Goal: Task Accomplishment & Management: Complete application form

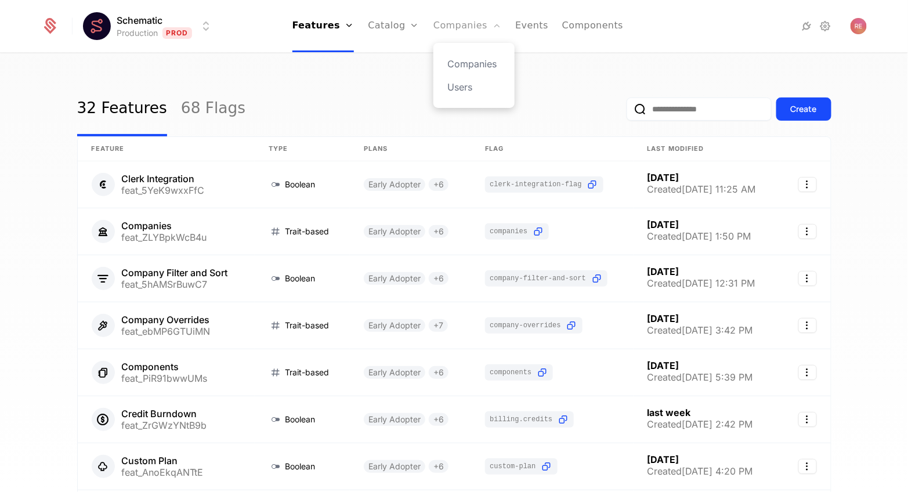
click at [476, 31] on link "Companies" at bounding box center [467, 26] width 68 height 52
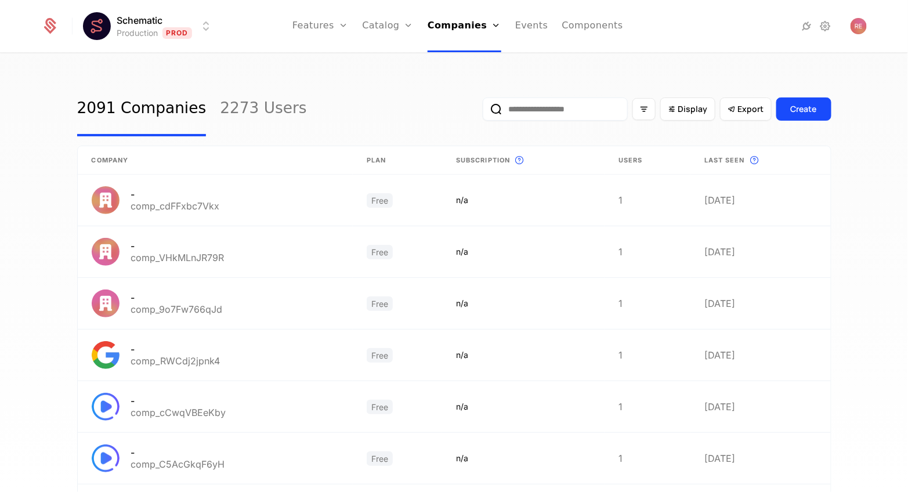
click at [162, 99] on link "2091 Companies" at bounding box center [141, 109] width 129 height 55
click at [454, 36] on link "Companies" at bounding box center [464, 26] width 74 height 52
click at [385, 27] on link "Catalog" at bounding box center [388, 26] width 52 height 52
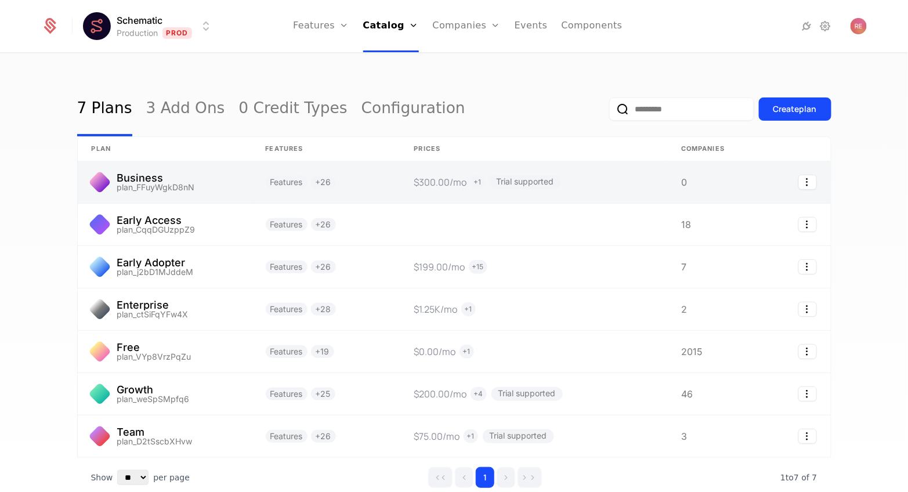
click at [165, 184] on link at bounding box center [165, 182] width 174 height 42
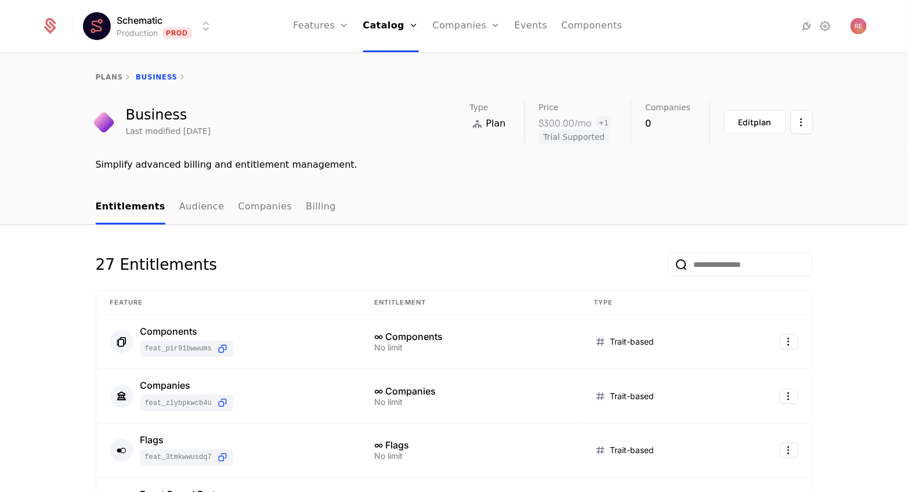
click at [170, 38] on html "Schematic Production Prod Features Features Flags Catalog Plans Add Ons Credits…" at bounding box center [454, 246] width 908 height 492
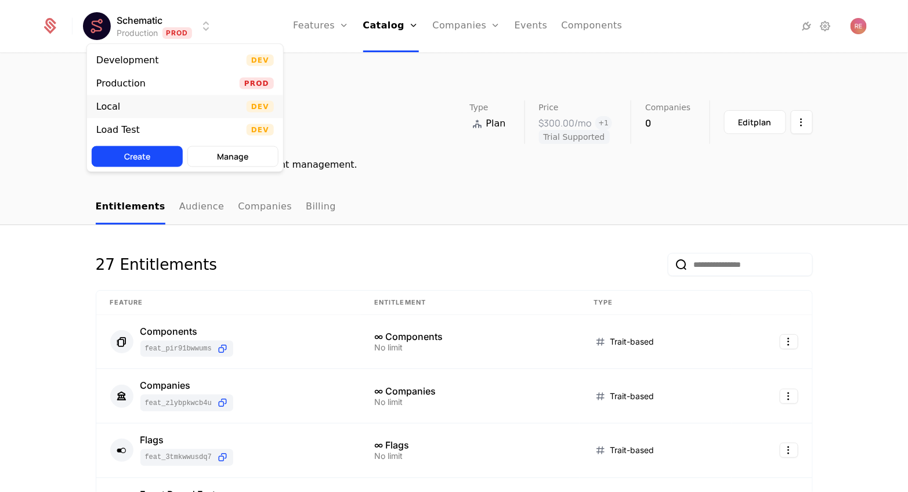
click at [128, 102] on div "Local" at bounding box center [112, 107] width 33 height 12
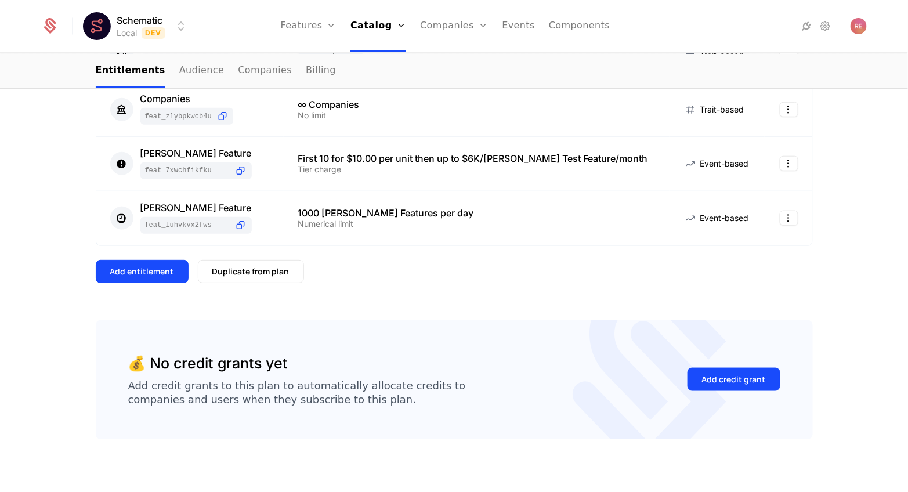
scroll to position [395, 0]
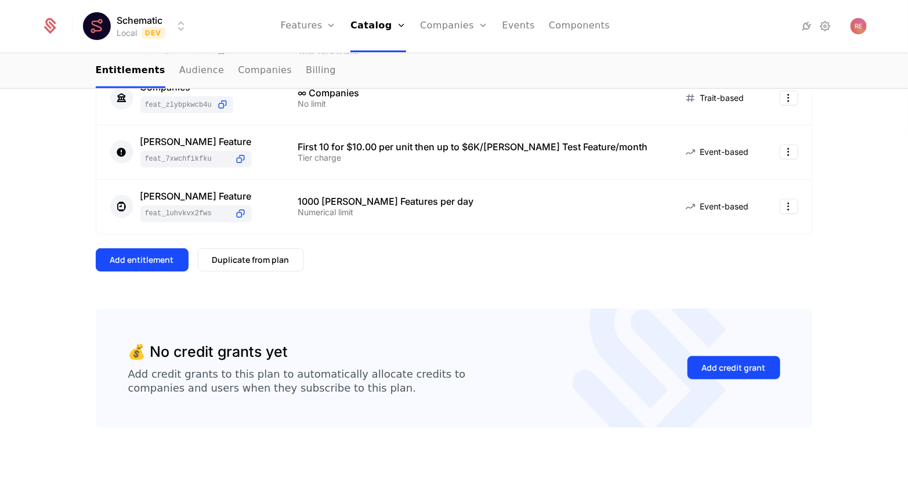
click at [137, 246] on div "6 Entitlements Feature Entitlement Type Remove Schematic branding feat_eTBrnUpR…" at bounding box center [454, 77] width 717 height 462
click at [136, 253] on button "Add entitlement" at bounding box center [142, 259] width 93 height 23
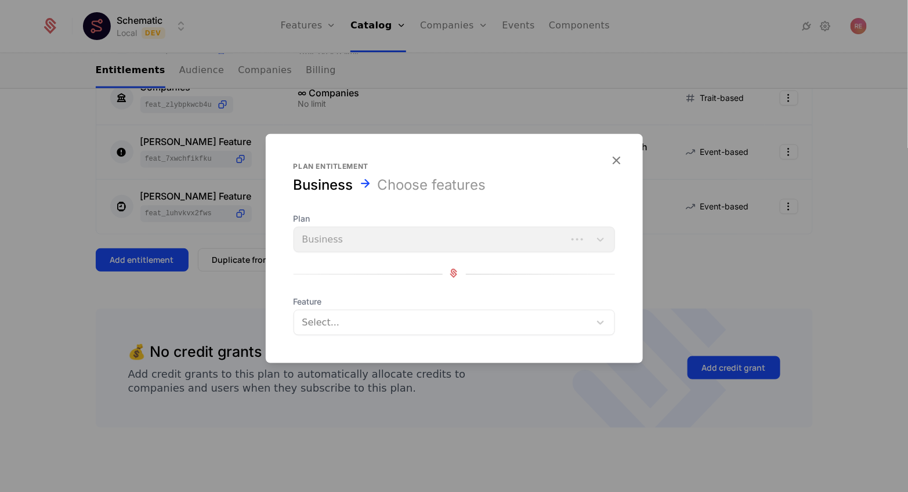
click at [358, 331] on div "Select..." at bounding box center [442, 322] width 296 height 21
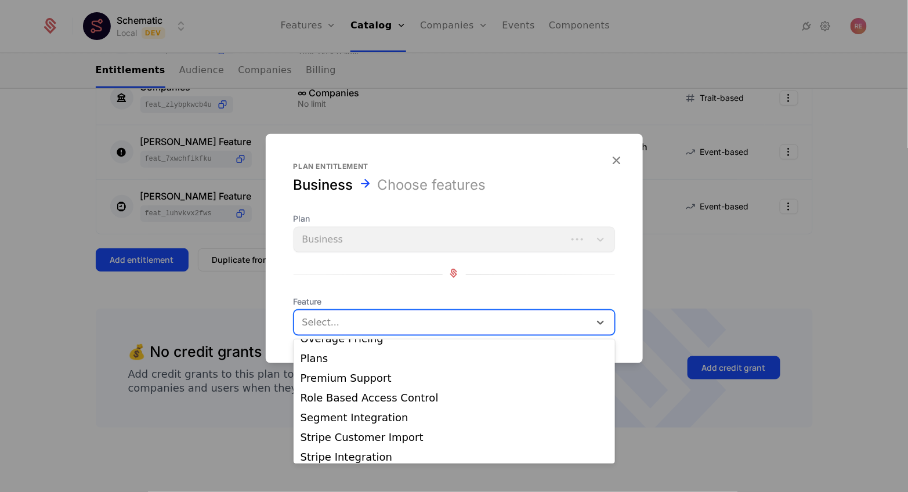
scroll to position [392, 0]
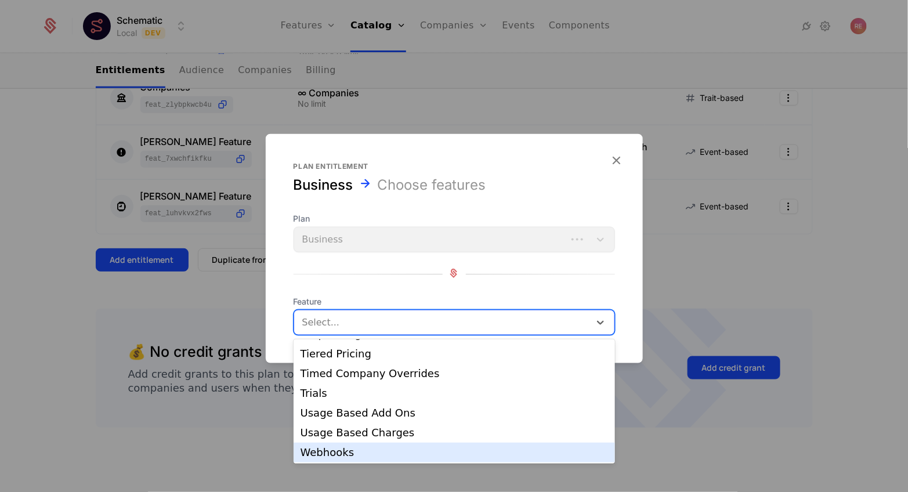
click at [318, 448] on div "Webhooks" at bounding box center [453, 452] width 307 height 10
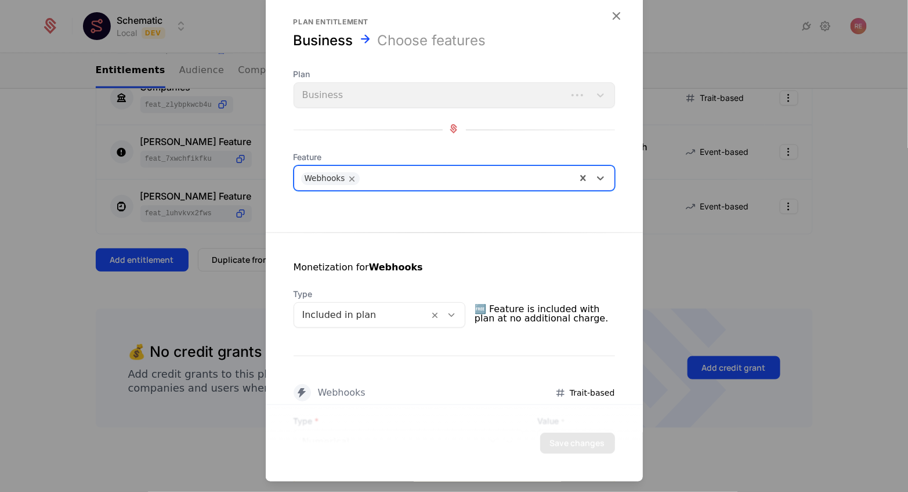
click at [332, 317] on div at bounding box center [361, 315] width 119 height 16
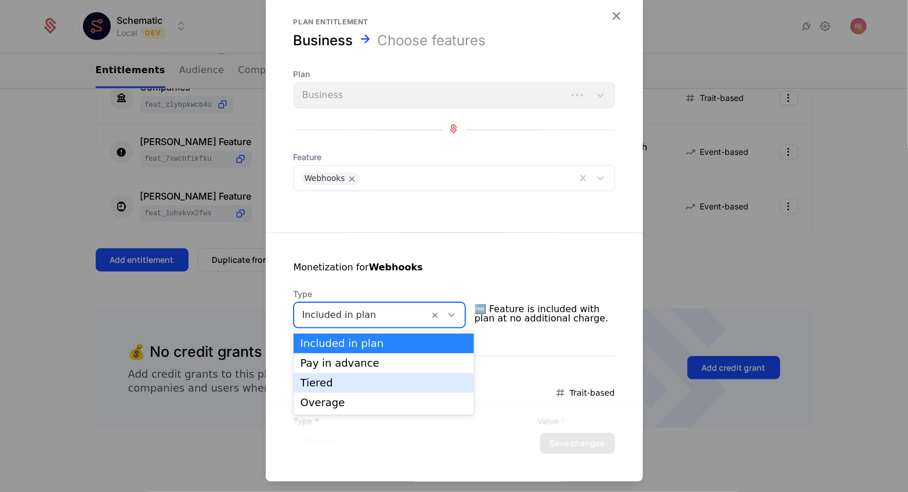
click at [324, 382] on div "Tiered" at bounding box center [383, 383] width 166 height 10
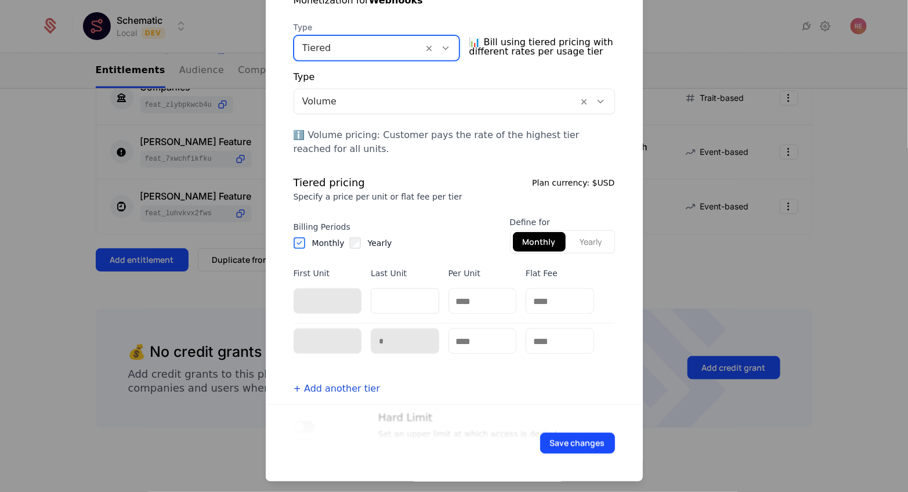
scroll to position [296, 0]
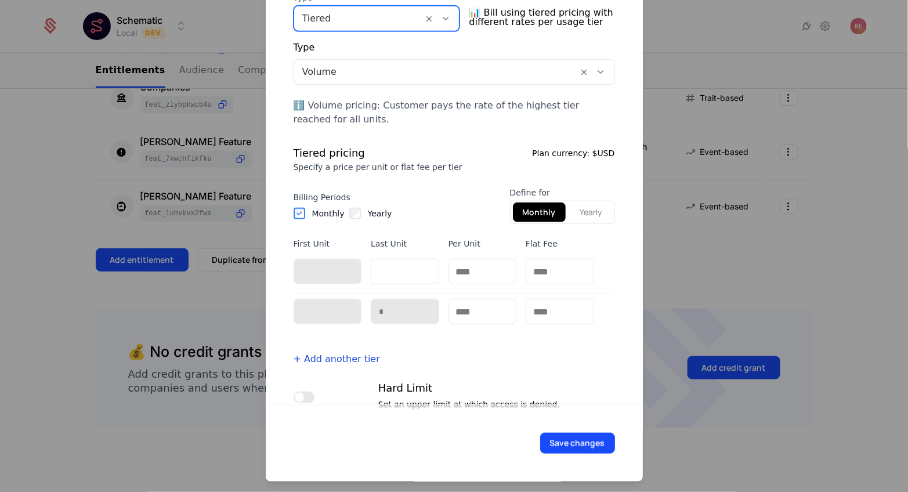
click at [836, 293] on div at bounding box center [454, 246] width 908 height 492
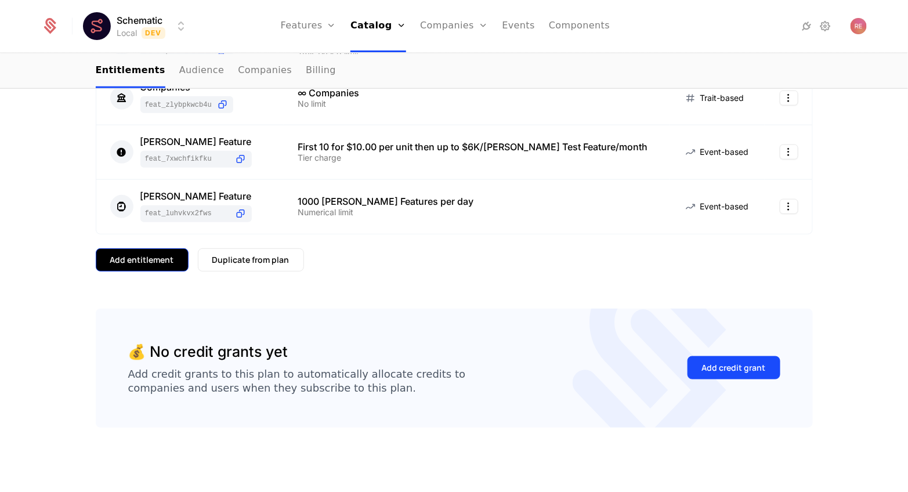
click at [149, 267] on button "Add entitlement" at bounding box center [142, 259] width 93 height 23
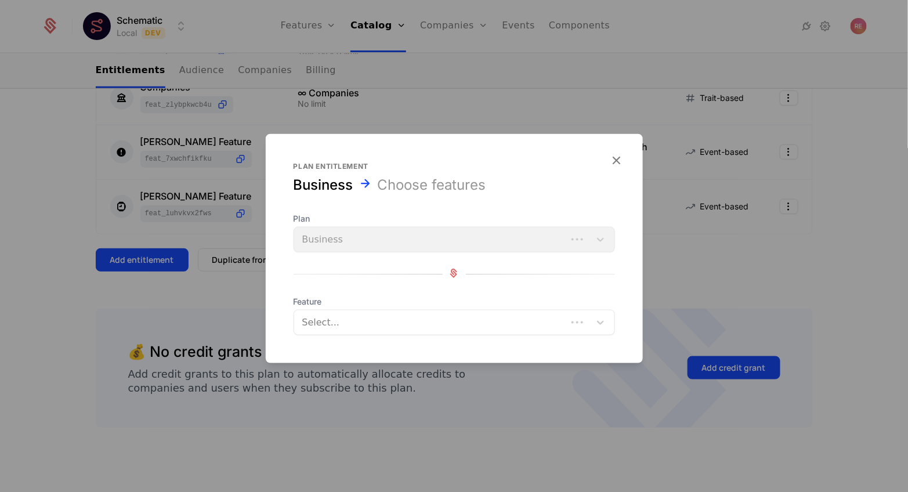
click at [375, 322] on div at bounding box center [431, 322] width 256 height 16
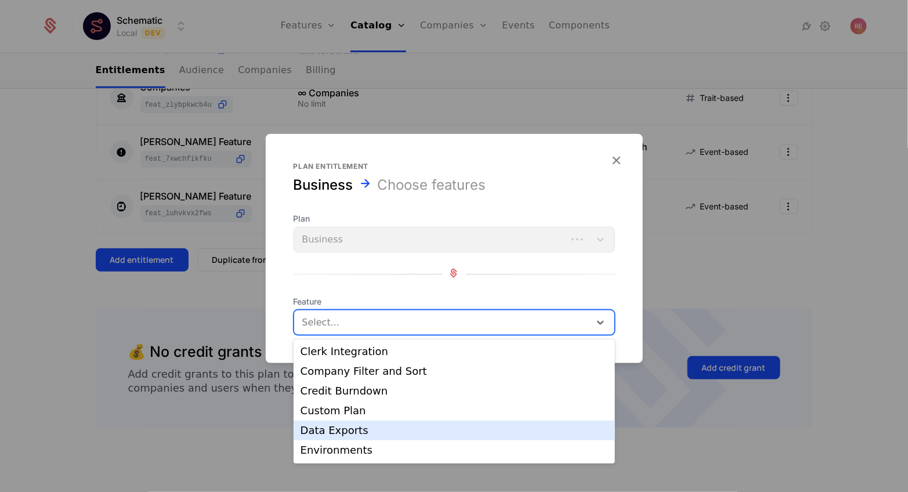
scroll to position [392, 0]
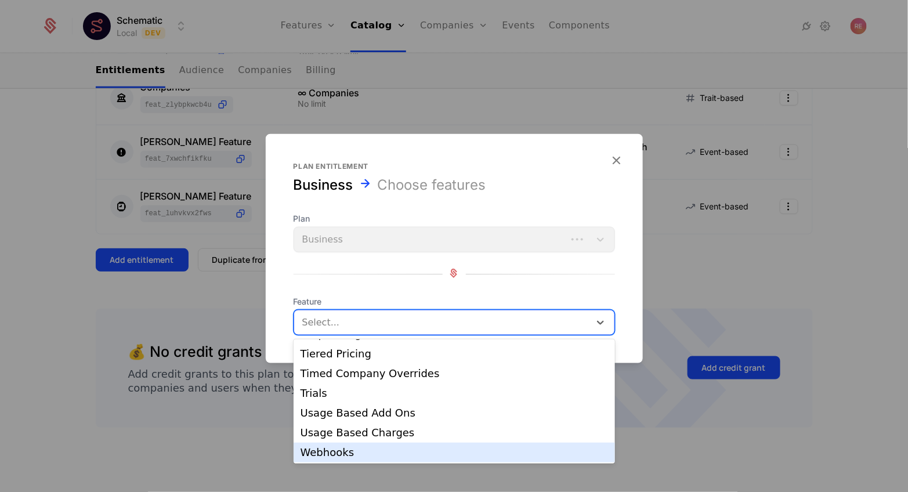
click at [344, 443] on div "Webhooks" at bounding box center [453, 452] width 321 height 20
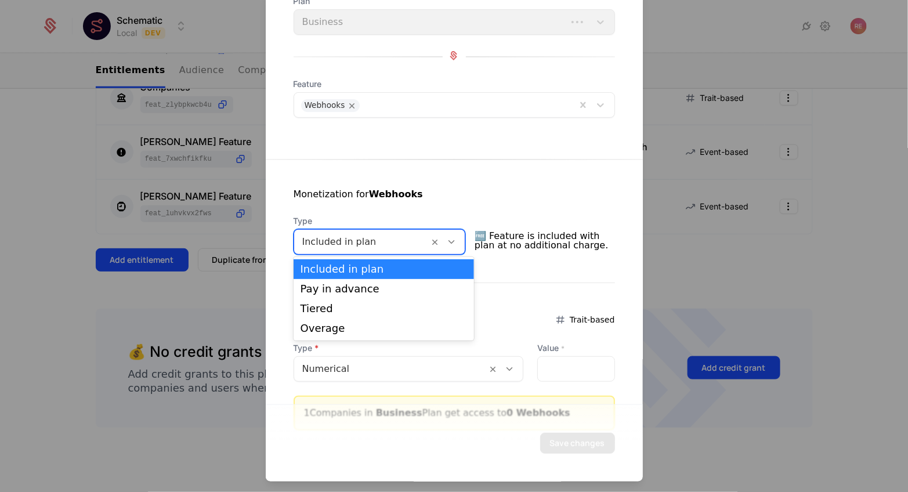
scroll to position [74, 0]
click at [375, 233] on div at bounding box center [361, 241] width 119 height 16
click at [338, 308] on div "Tiered" at bounding box center [383, 308] width 166 height 10
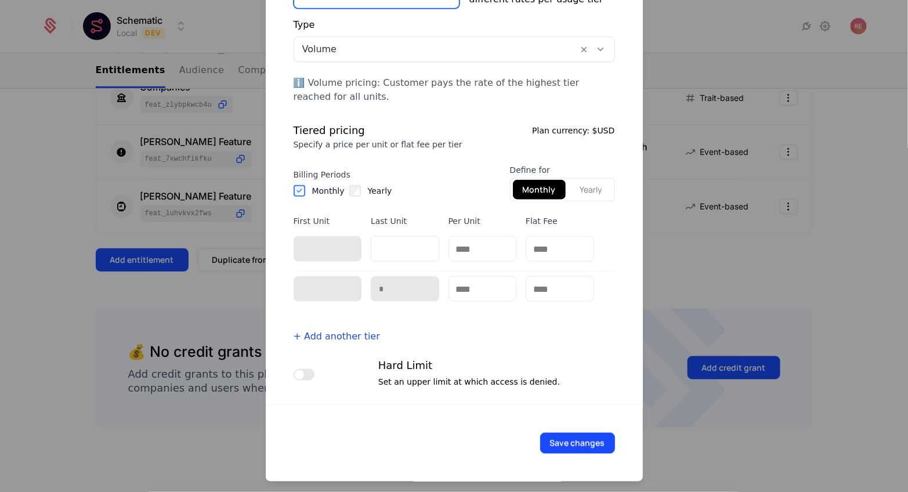
scroll to position [274, 0]
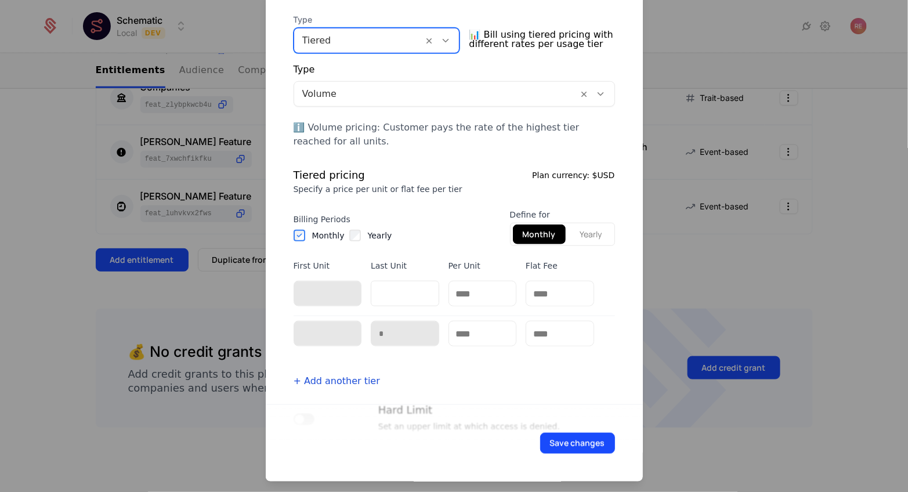
click at [377, 74] on div "Type" at bounding box center [453, 72] width 321 height 19
click at [372, 86] on div at bounding box center [436, 94] width 268 height 16
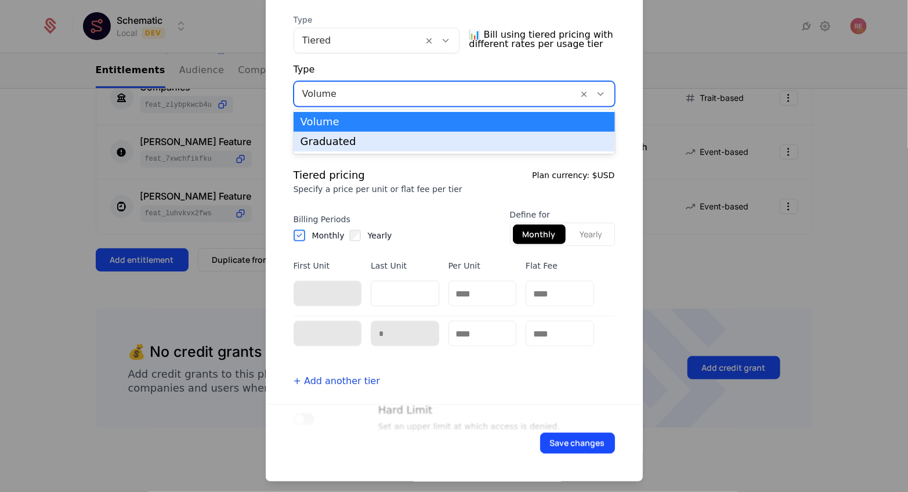
click at [357, 138] on div "Graduated" at bounding box center [453, 141] width 307 height 10
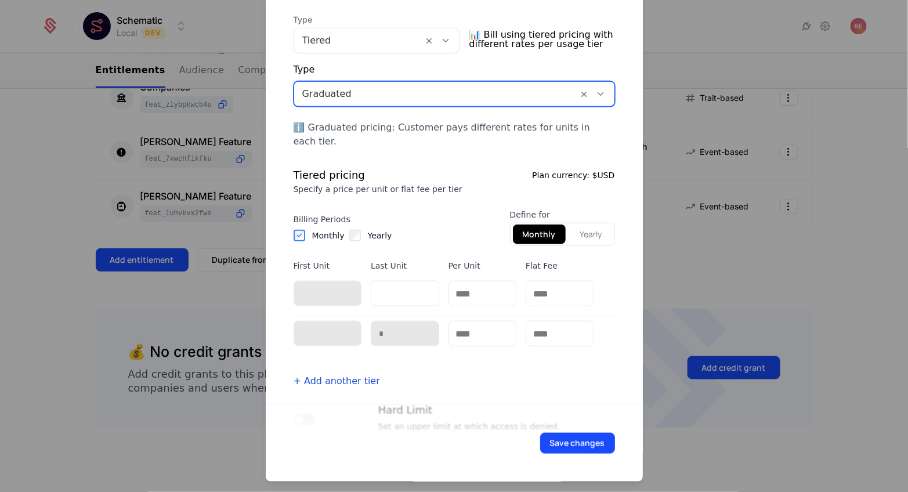
click at [367, 94] on div at bounding box center [436, 94] width 268 height 16
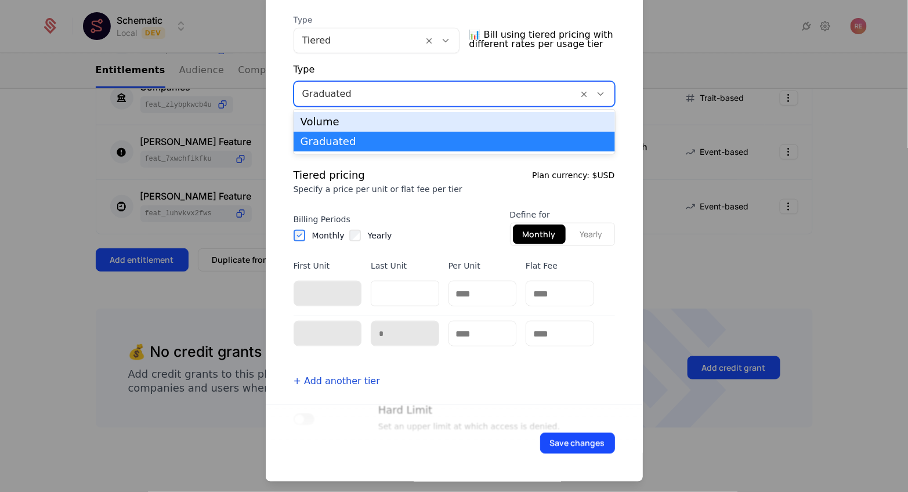
click at [368, 122] on div "Volume" at bounding box center [453, 122] width 307 height 10
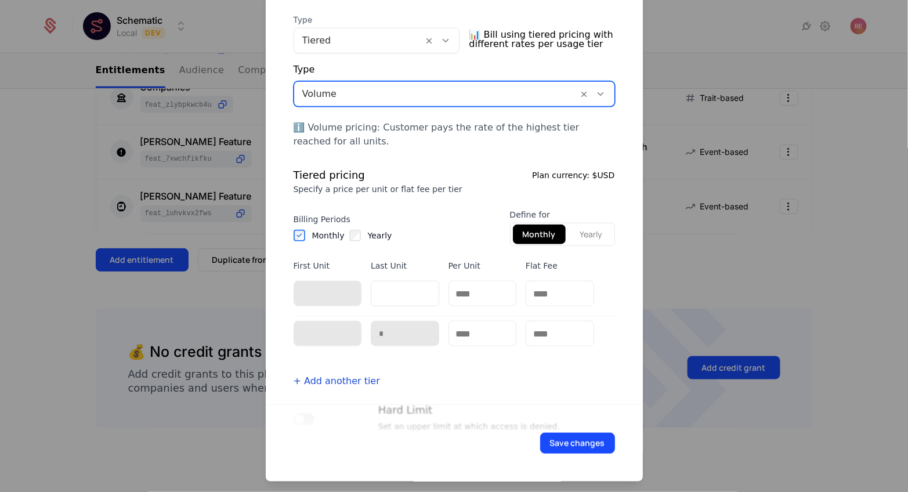
click at [398, 100] on div at bounding box center [436, 94] width 268 height 16
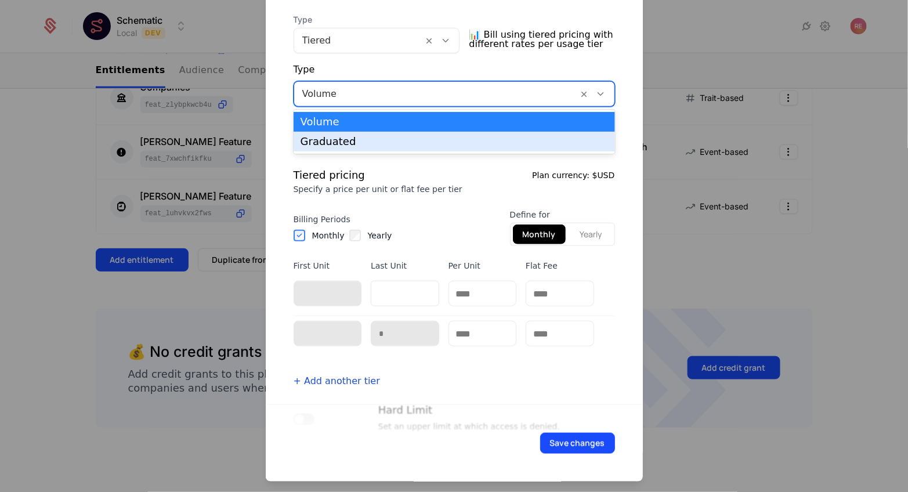
click at [379, 135] on div "Graduated" at bounding box center [453, 142] width 321 height 20
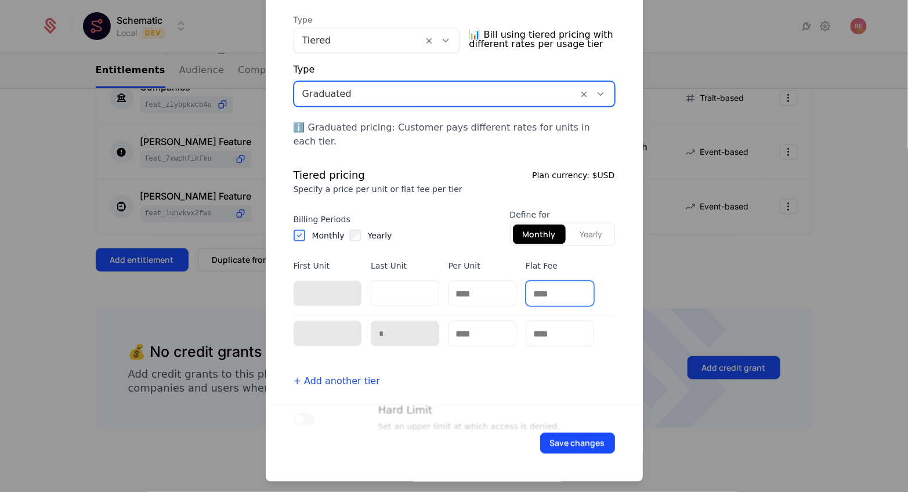
click at [560, 281] on input "text" at bounding box center [559, 293] width 67 height 24
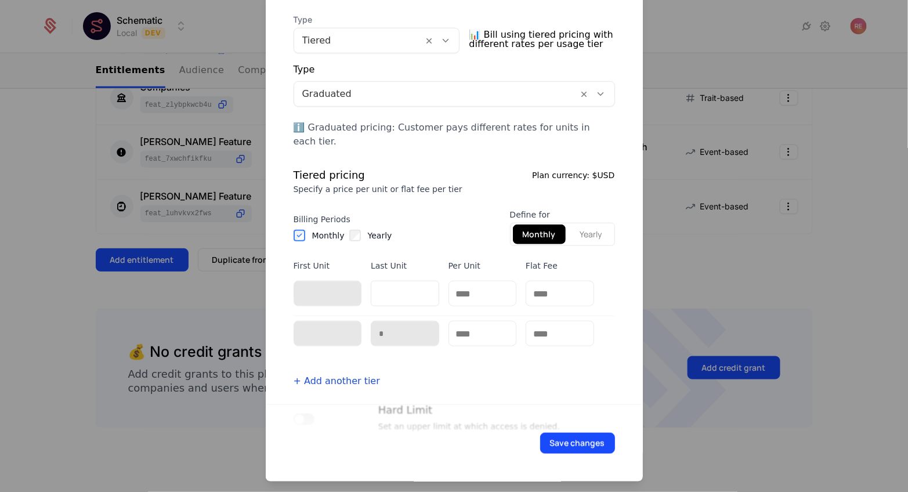
click at [556, 321] on div at bounding box center [559, 334] width 68 height 26
click at [556, 321] on input "text" at bounding box center [559, 333] width 67 height 24
click at [436, 91] on div at bounding box center [436, 94] width 268 height 16
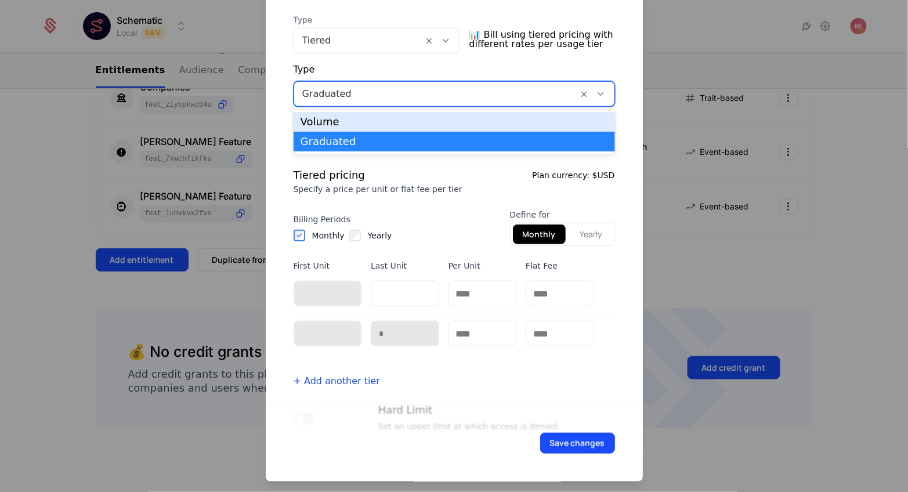
click at [429, 112] on div "Volume" at bounding box center [453, 122] width 321 height 20
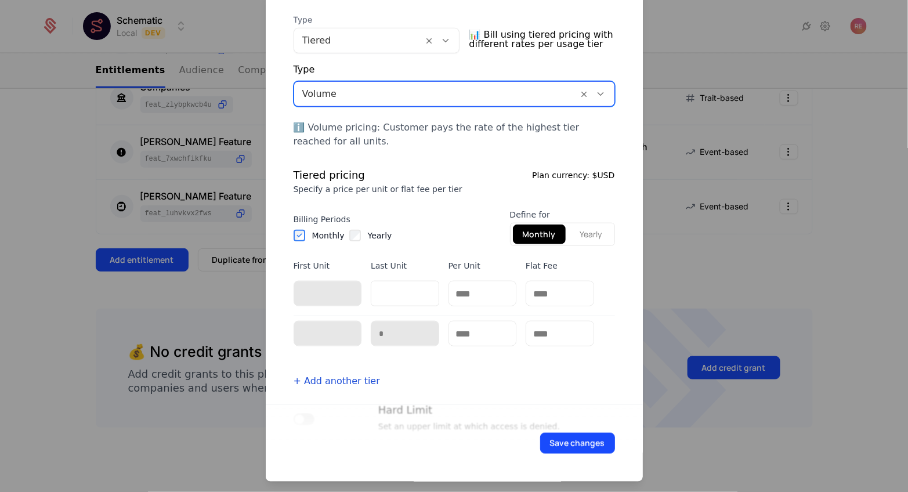
click at [441, 84] on div "Volume" at bounding box center [436, 94] width 284 height 21
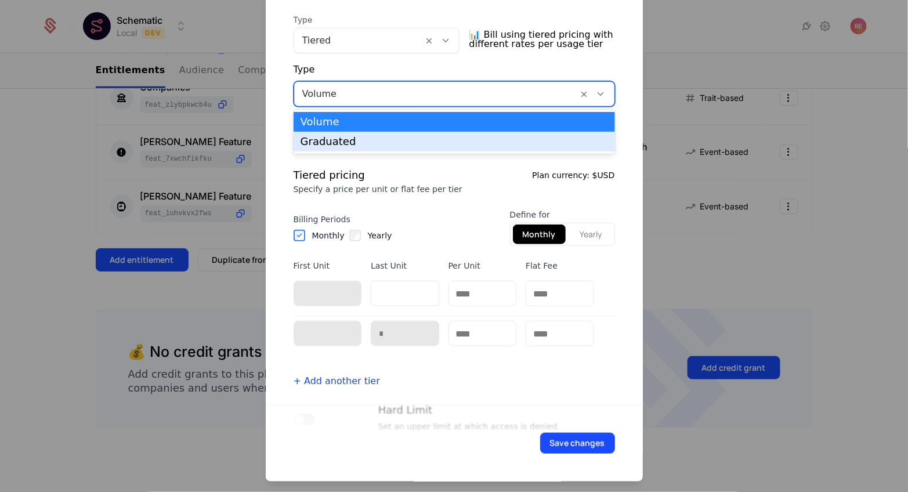
click at [420, 146] on div "Graduated" at bounding box center [453, 141] width 307 height 10
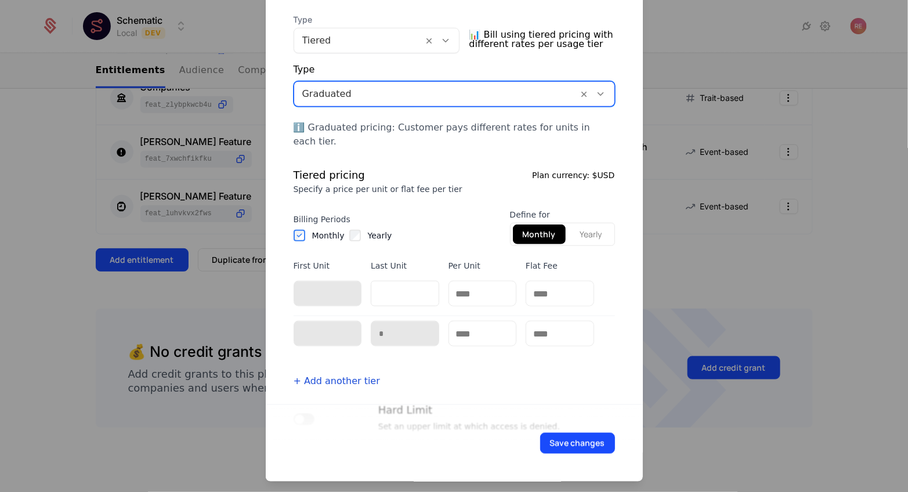
scroll to position [305, 0]
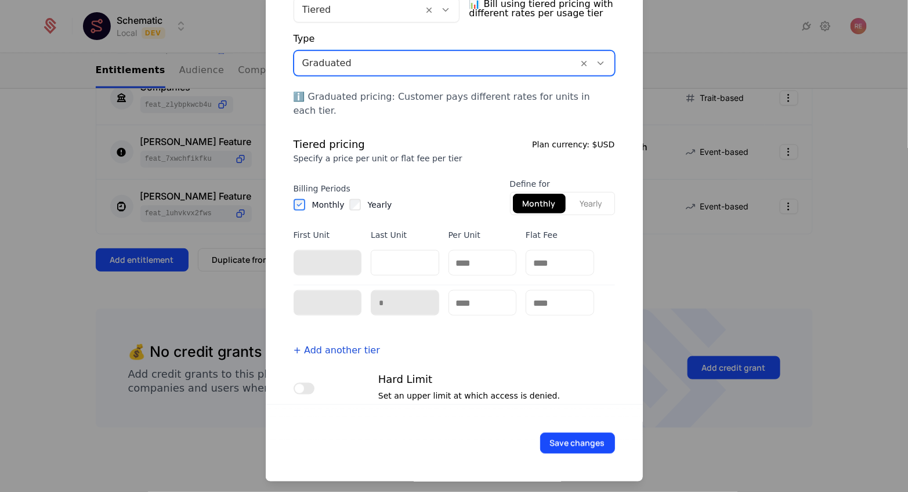
click at [472, 67] on div at bounding box center [436, 63] width 268 height 16
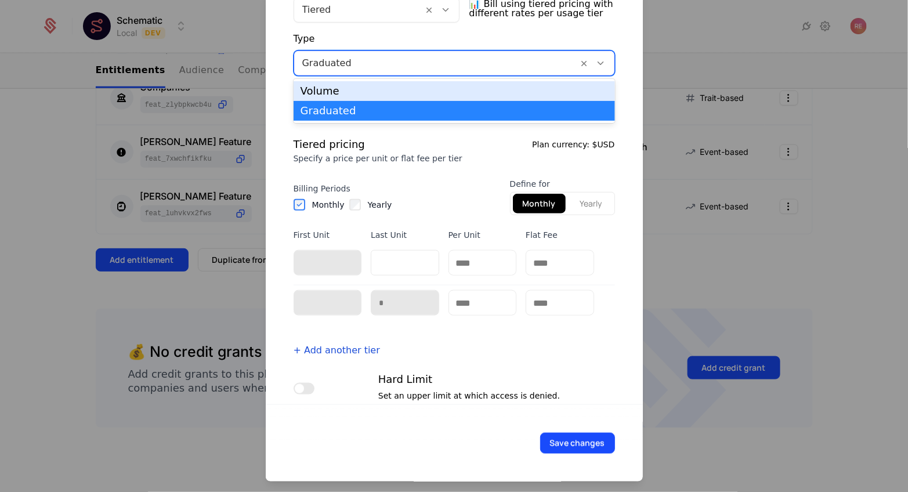
click at [433, 91] on div "Volume" at bounding box center [453, 91] width 307 height 10
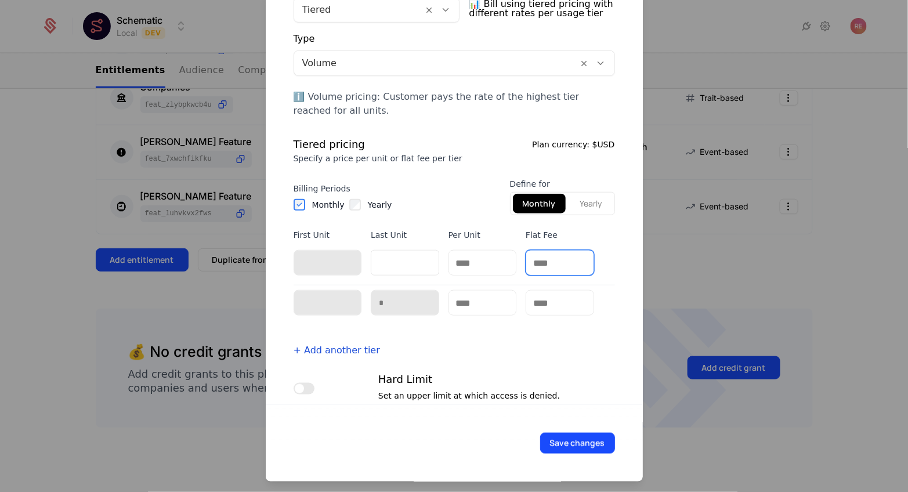
click at [561, 259] on input "text" at bounding box center [559, 263] width 67 height 24
click at [556, 285] on div "First Unit Last Unit Per Unit Flat Fee * ** ** *" at bounding box center [453, 279] width 321 height 100
click at [556, 297] on input "text" at bounding box center [559, 303] width 67 height 24
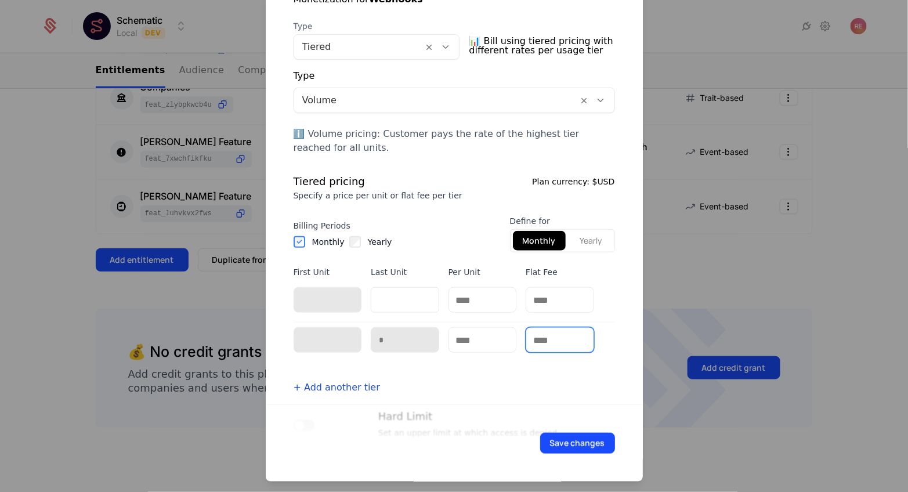
scroll to position [262, 0]
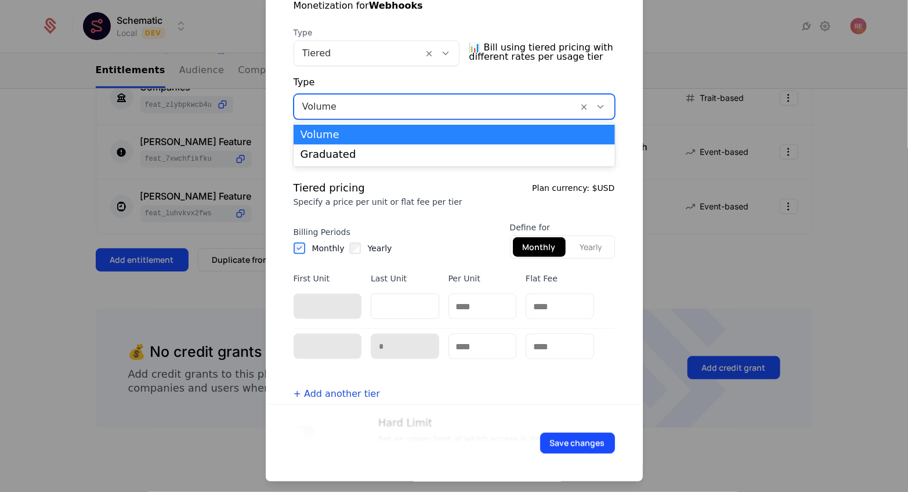
click at [429, 104] on div at bounding box center [436, 107] width 268 height 16
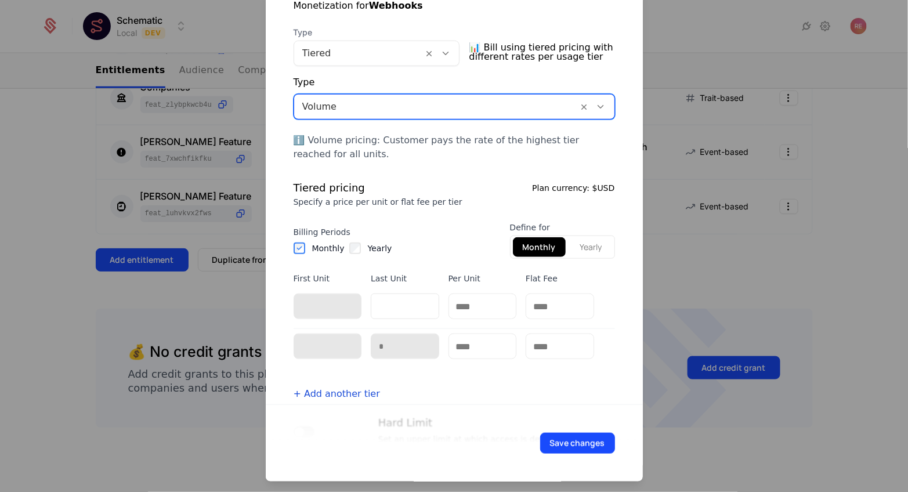
click at [429, 104] on div at bounding box center [436, 107] width 268 height 16
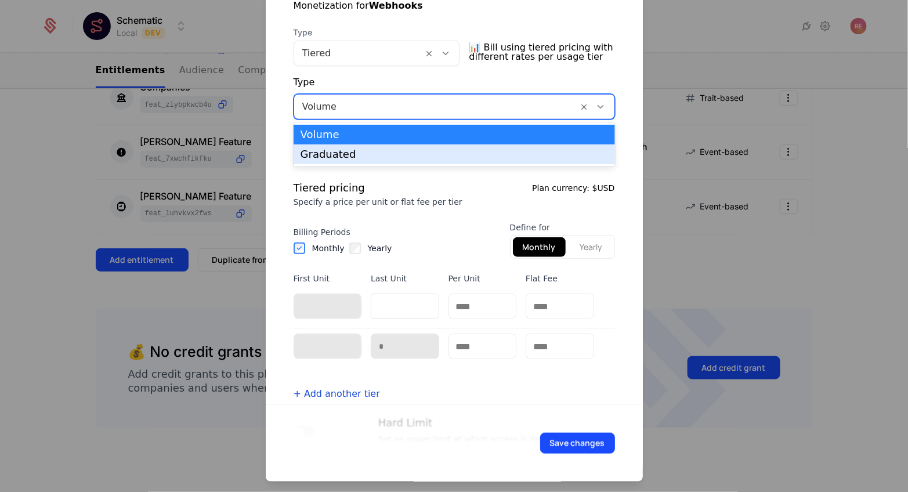
click at [409, 152] on div "Graduated" at bounding box center [453, 154] width 307 height 10
